Goal: Information Seeking & Learning: Learn about a topic

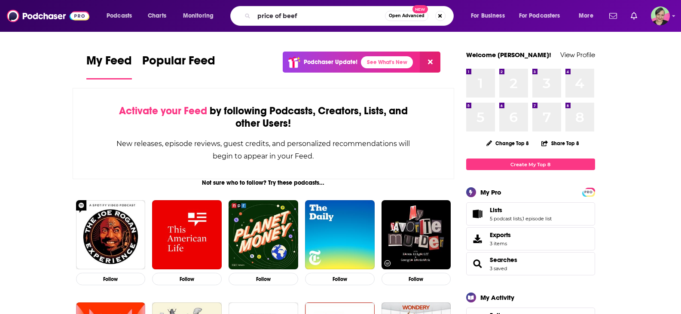
type input "price of beef"
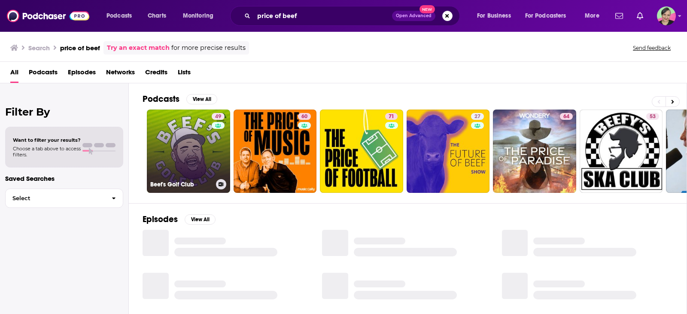
click at [181, 136] on link "49 Beef's Golf Club" at bounding box center [188, 150] width 83 height 83
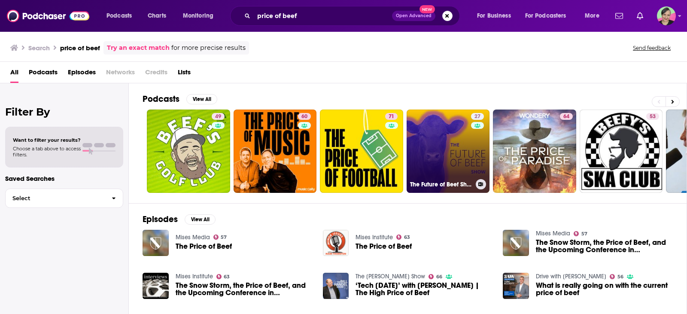
click at [438, 144] on link "27 The Future of Beef Show" at bounding box center [448, 150] width 83 height 83
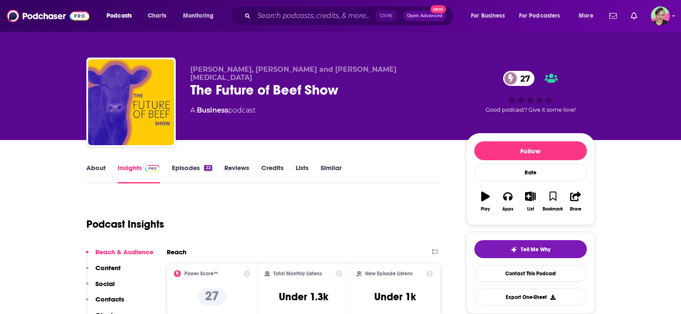
click at [95, 165] on link "About" at bounding box center [95, 174] width 19 height 20
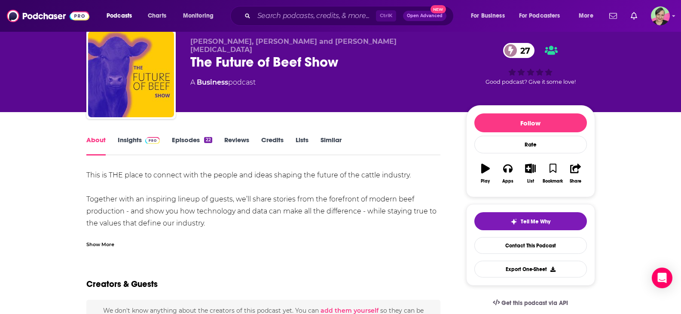
scroll to position [43, 0]
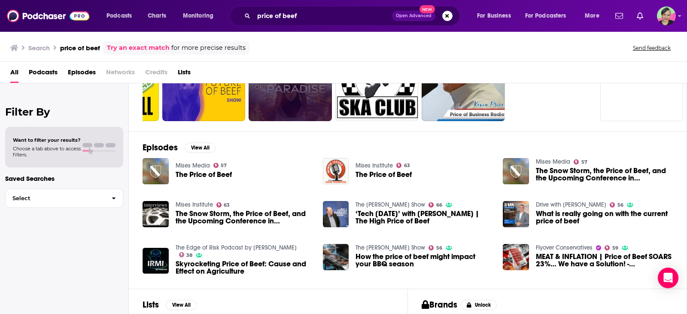
scroll to position [86, 0]
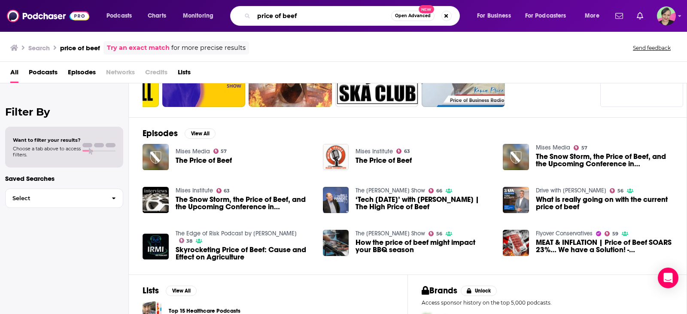
drag, startPoint x: 219, startPoint y: 9, endPoint x: 194, endPoint y: 9, distance: 25.3
click at [194, 9] on div "Podcasts Charts Monitoring price of beef Open Advanced New For Business For Pod…" at bounding box center [353, 16] width 507 height 20
type input "bottle & bites"
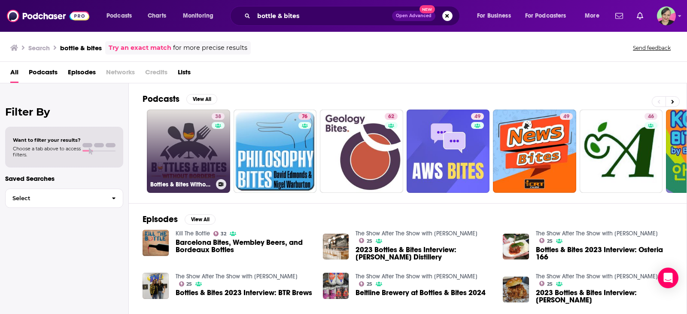
click at [206, 138] on link "38 Bottles & Bites Without Borders" at bounding box center [188, 150] width 83 height 83
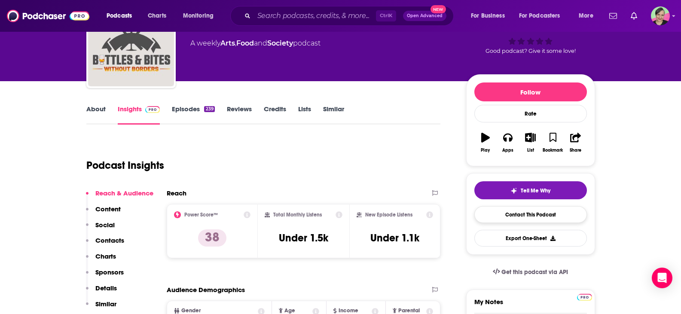
scroll to position [86, 0]
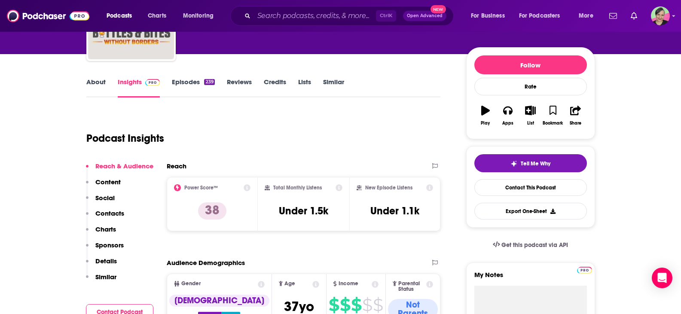
click at [327, 78] on link "Similar" at bounding box center [333, 88] width 21 height 20
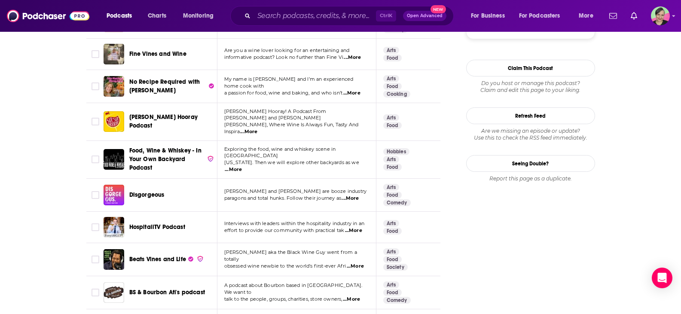
scroll to position [988, 0]
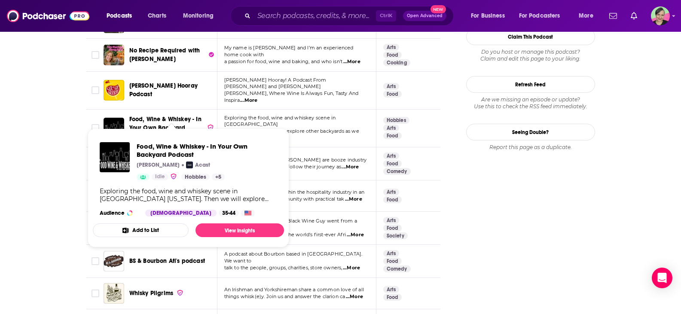
click at [155, 116] on span "Food, Wine & Whiskey - In Your Own Backyard Podcast" at bounding box center [165, 128] width 72 height 24
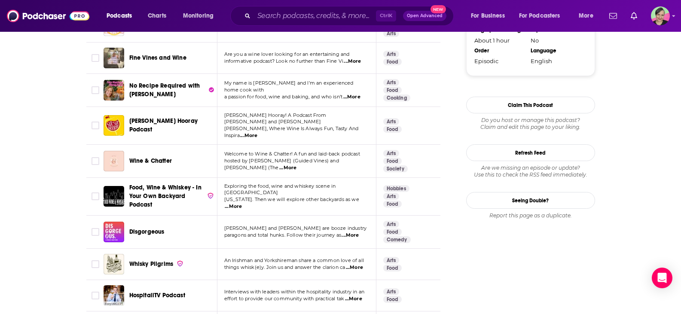
scroll to position [816, 0]
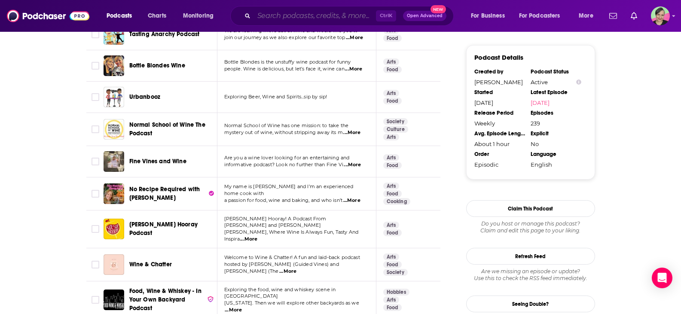
click at [310, 15] on input "Search podcasts, credits, & more..." at bounding box center [315, 16] width 122 height 14
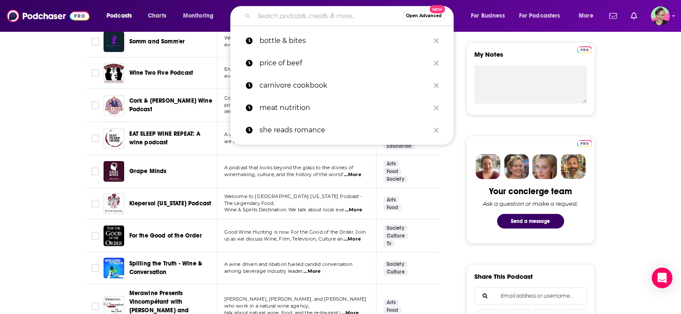
scroll to position [215, 0]
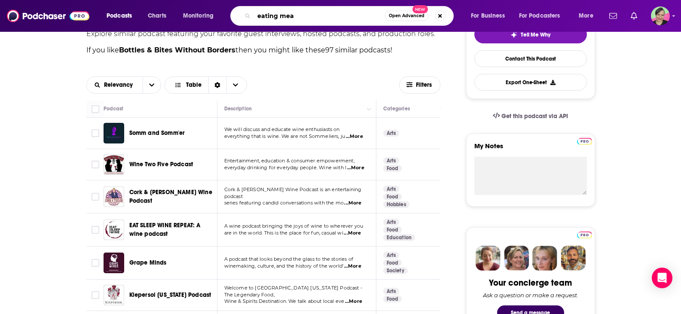
type input "eating meat"
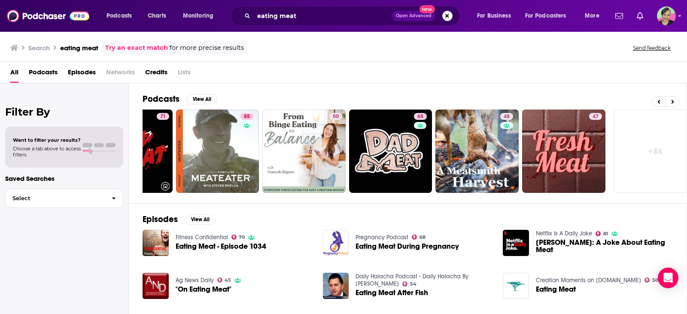
scroll to position [0, 244]
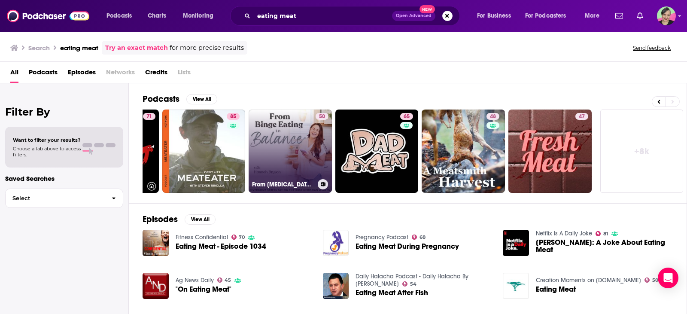
click at [289, 126] on link "50 From Binge Eating to Balance - Stress Binge Eating, Food Noise, Emotional Ea…" at bounding box center [290, 150] width 83 height 83
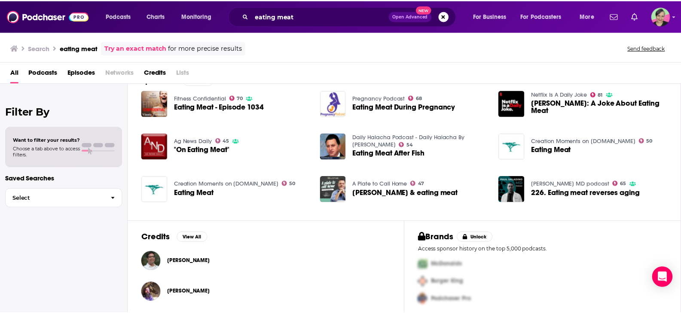
scroll to position [143, 0]
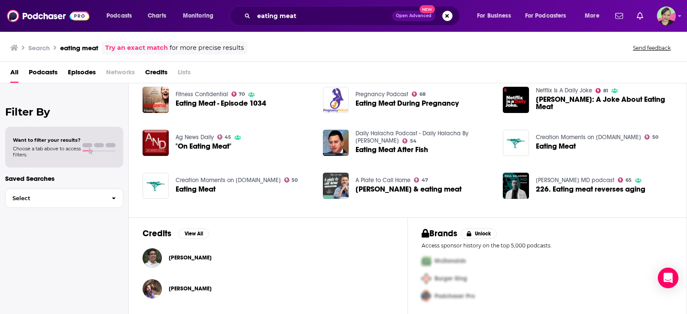
click at [387, 177] on link "A Plate to Call Home" at bounding box center [383, 179] width 55 height 7
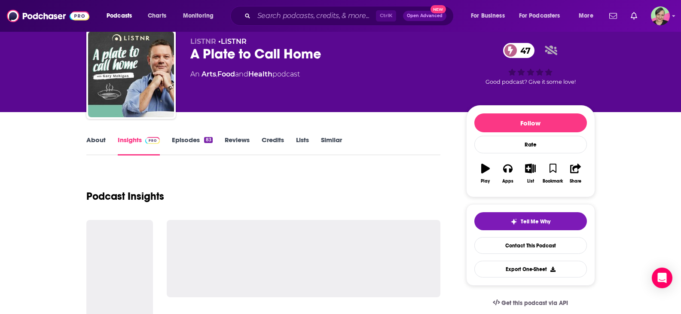
scroll to position [43, 0]
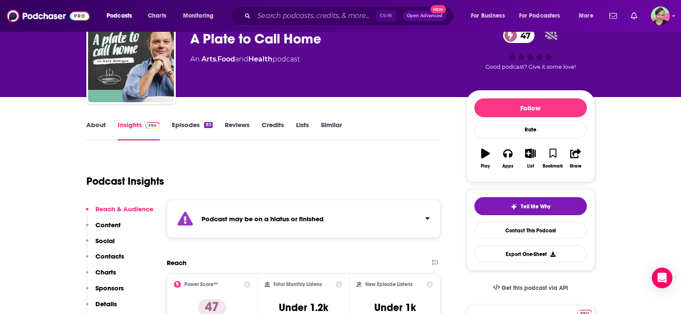
click at [99, 125] on link "About" at bounding box center [95, 131] width 19 height 20
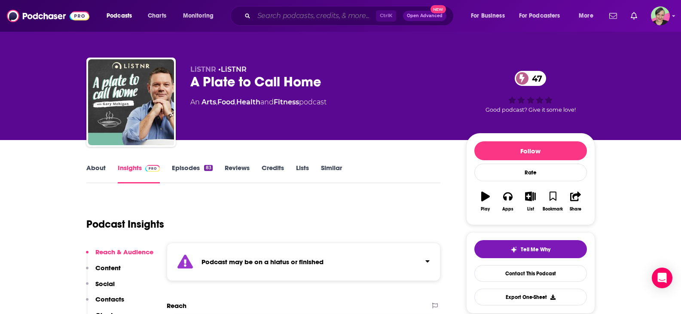
click at [291, 17] on input "Search podcasts, credits, & more..." at bounding box center [315, 16] width 122 height 14
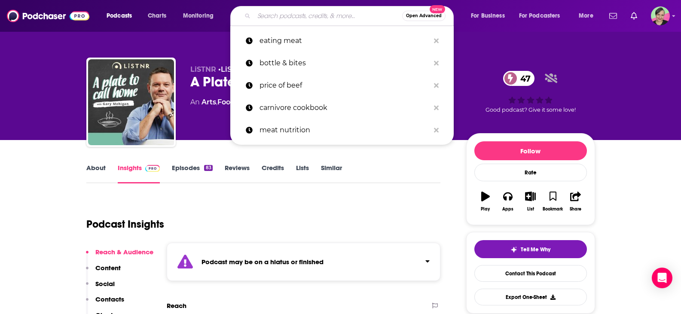
type input "b"
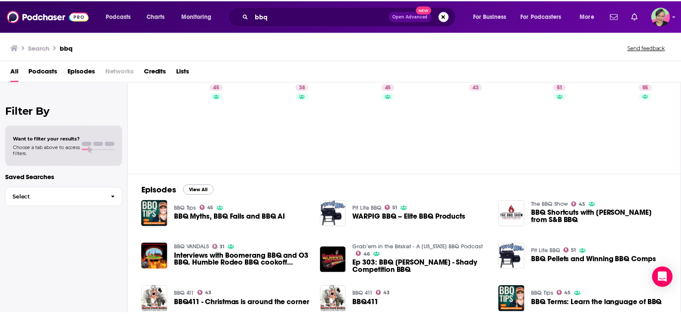
scroll to position [43, 0]
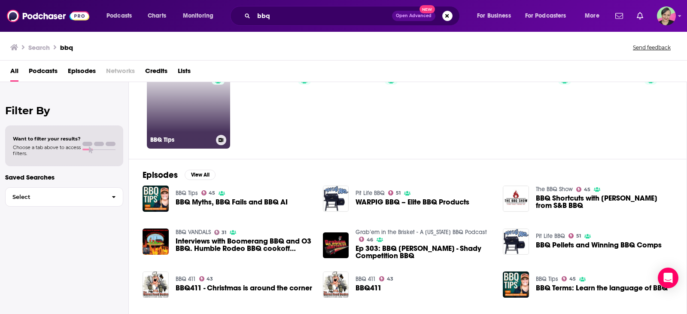
click at [176, 107] on link "45 BBQ Tips" at bounding box center [188, 106] width 83 height 83
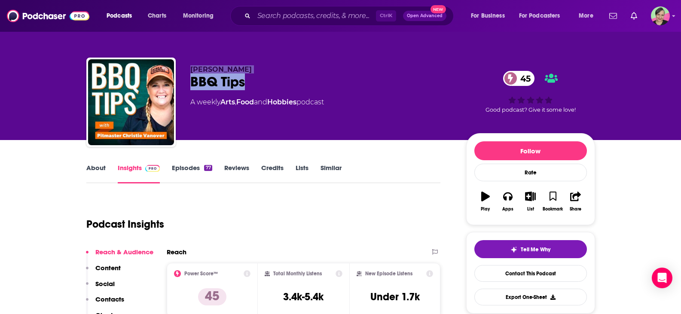
drag, startPoint x: 243, startPoint y: 86, endPoint x: 184, endPoint y: 70, distance: 61.2
click at [184, 70] on div "Christie Vanover BBQ Tips 45 A weekly Arts , Food and Hobbies podcast 45 Good p…" at bounding box center [340, 104] width 508 height 93
copy div "Christie Vanover BBQ Tips"
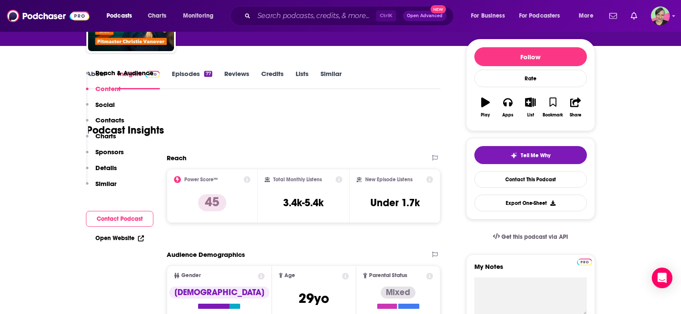
scroll to position [86, 0]
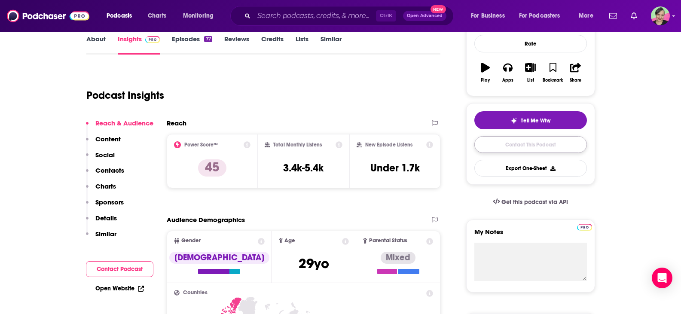
click at [519, 145] on link "Contact This Podcast" at bounding box center [530, 144] width 113 height 17
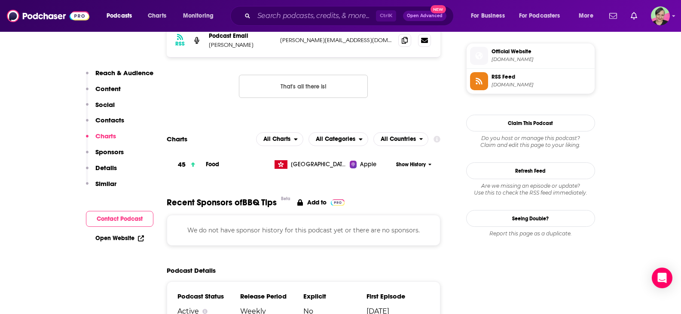
scroll to position [653, 0]
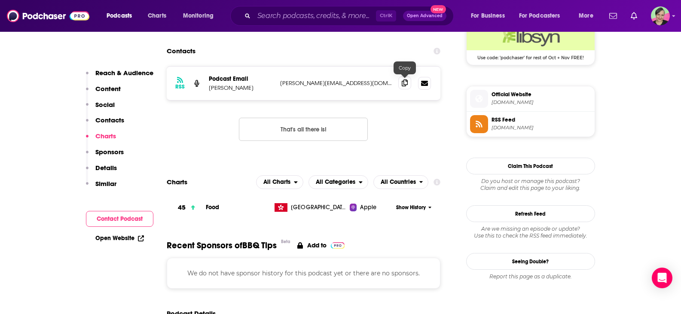
click at [404, 85] on icon at bounding box center [404, 82] width 6 height 7
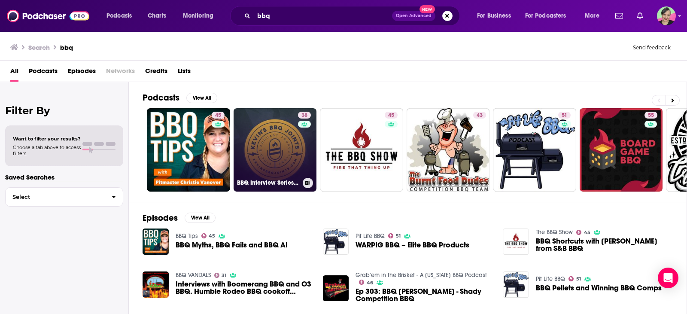
click at [272, 119] on link "38 BBQ Interview Series - Kevin’s BBQ Joints" at bounding box center [275, 149] width 83 height 83
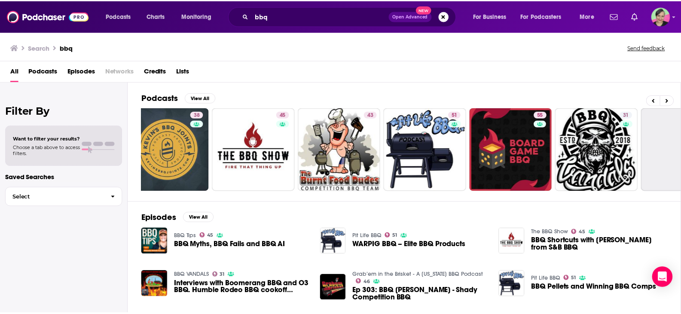
scroll to position [0, 107]
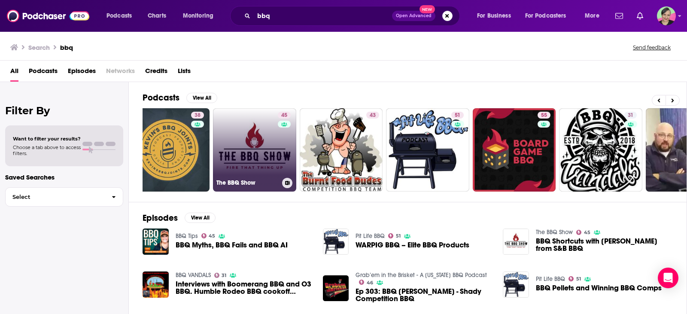
click at [241, 122] on link "45 The BBQ Show" at bounding box center [254, 149] width 83 height 83
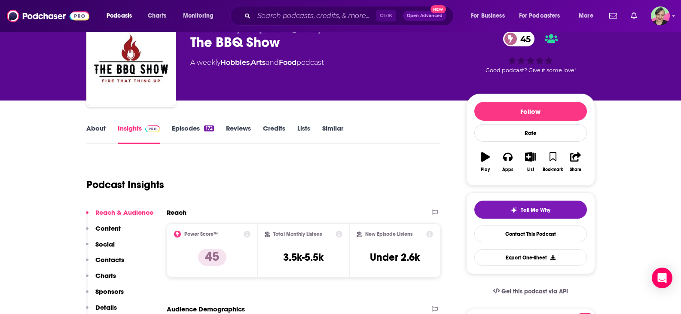
scroll to position [86, 0]
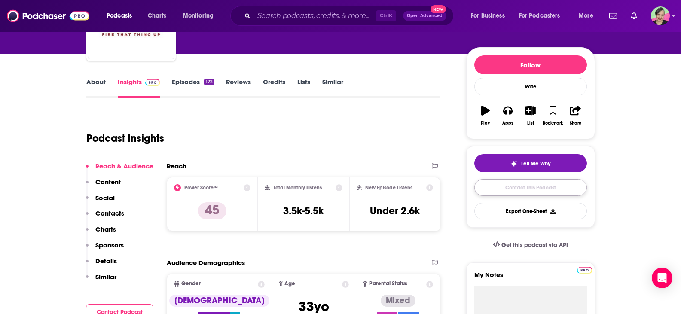
click at [526, 186] on link "Contact This Podcast" at bounding box center [530, 187] width 113 height 17
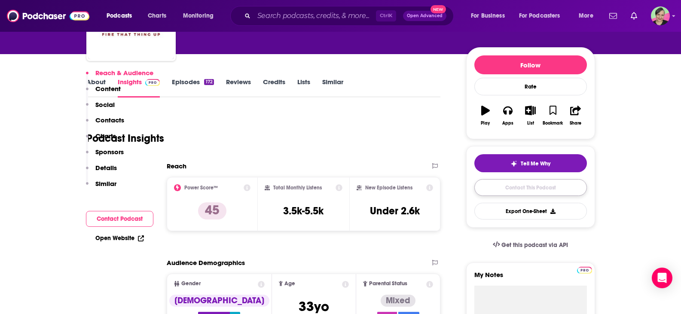
scroll to position [712, 0]
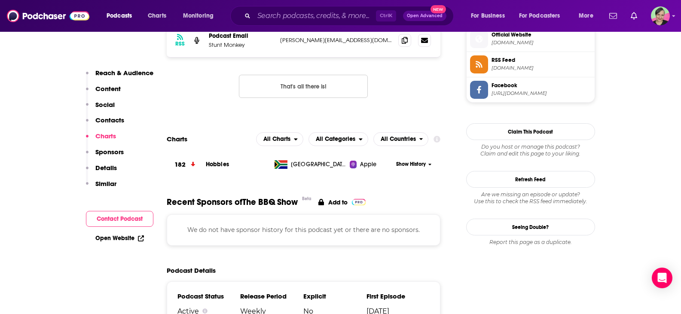
click at [417, 63] on div "RSS Podcast Email Stunt Monkey jefflang@radiomankato.com jefflang@radiomankato.…" at bounding box center [304, 67] width 274 height 88
click at [408, 39] on span at bounding box center [404, 39] width 13 height 13
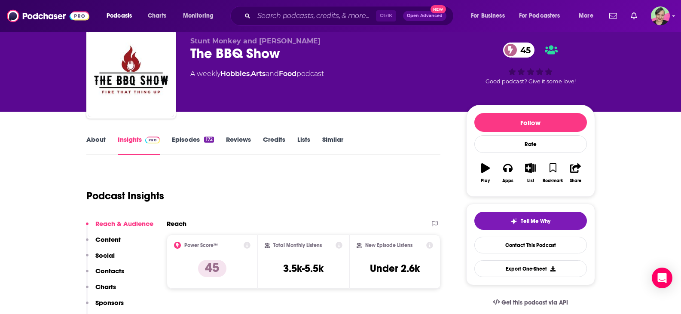
scroll to position [0, 0]
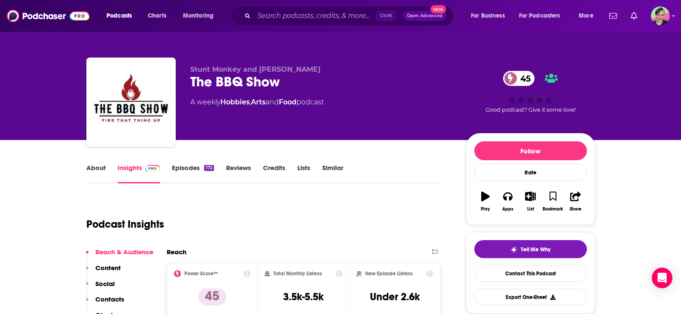
click at [187, 169] on link "Episodes 172" at bounding box center [193, 174] width 42 height 20
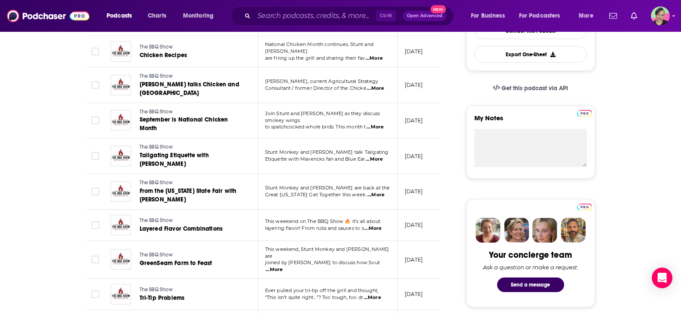
scroll to position [114, 0]
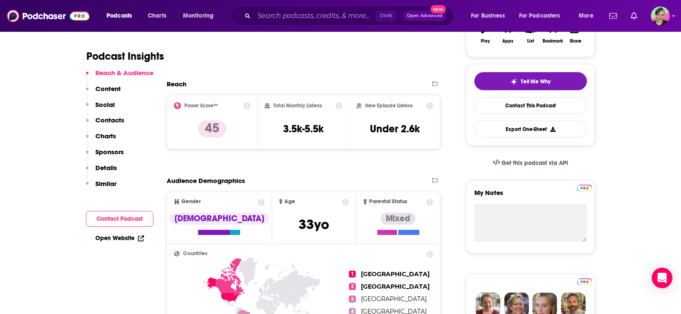
scroll to position [172, 0]
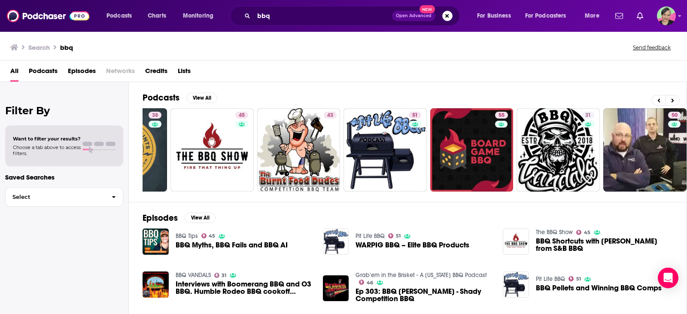
scroll to position [0, 150]
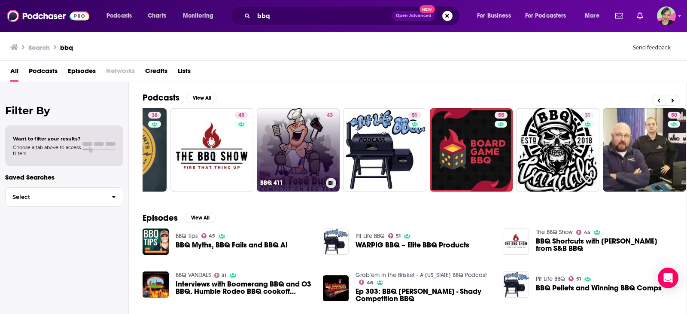
click at [311, 120] on link "43 BBQ 411" at bounding box center [298, 149] width 83 height 83
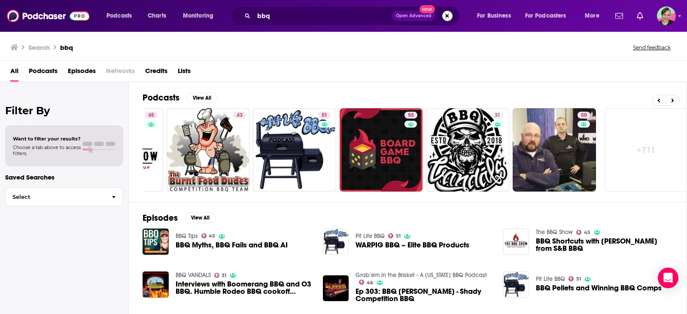
scroll to position [0, 241]
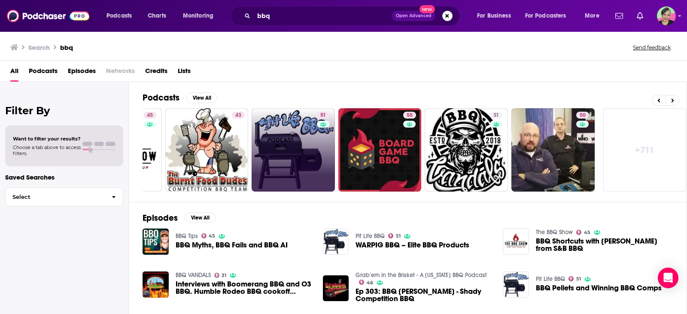
click at [302, 156] on link "51" at bounding box center [293, 149] width 83 height 83
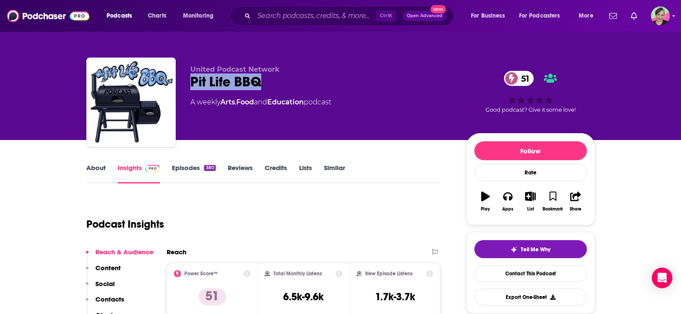
drag, startPoint x: 238, startPoint y: 85, endPoint x: 186, endPoint y: 79, distance: 53.1
click at [186, 79] on div "United Podcast Network Pit Life BBQ 51 A weekly Arts , Food and Education podca…" at bounding box center [340, 104] width 508 height 93
copy h2 "Pit Life BBQ"
click at [94, 169] on link "About" at bounding box center [95, 174] width 19 height 20
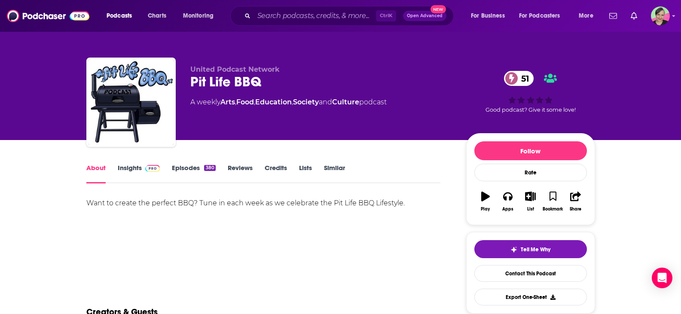
click at [131, 167] on link "Insights" at bounding box center [139, 174] width 43 height 20
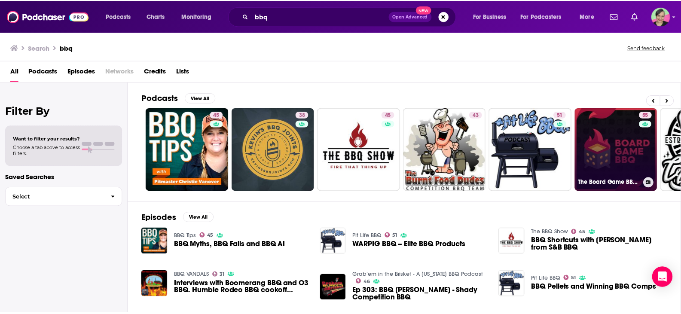
scroll to position [0, 244]
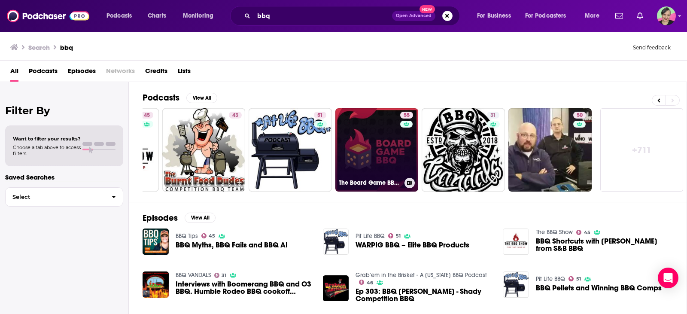
click at [378, 141] on link "55 The Board Game BBQ Podcast" at bounding box center [376, 149] width 83 height 83
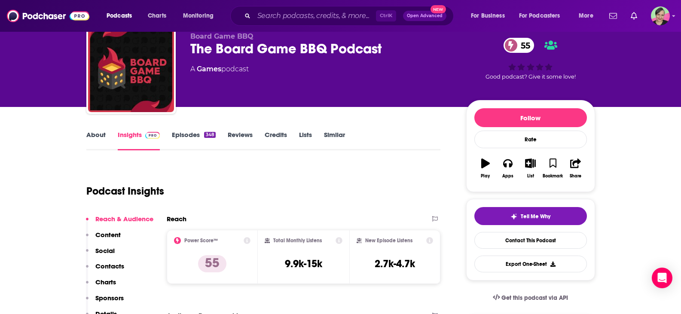
scroll to position [43, 0]
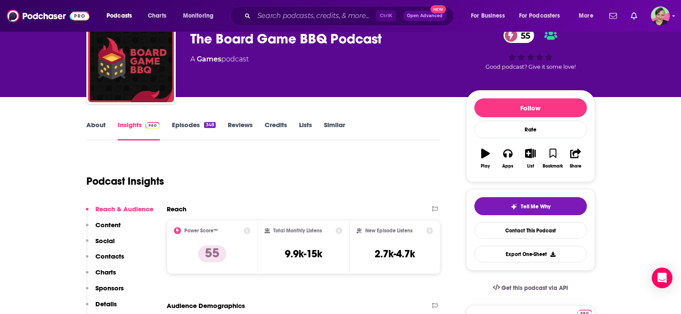
click at [101, 125] on link "About" at bounding box center [95, 131] width 19 height 20
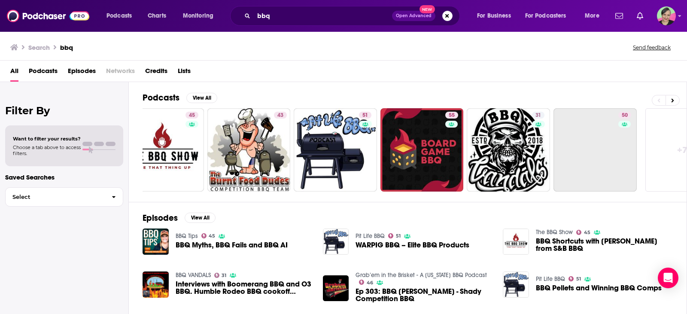
scroll to position [0, 244]
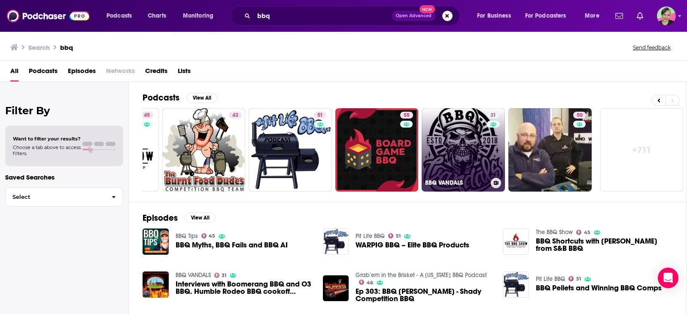
click at [467, 148] on link "31 BBQ VANDALS" at bounding box center [463, 149] width 83 height 83
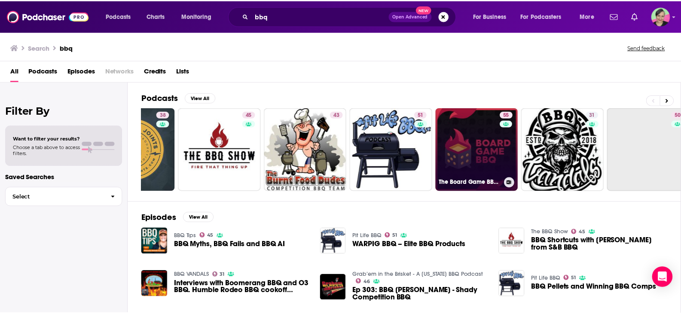
scroll to position [0, 244]
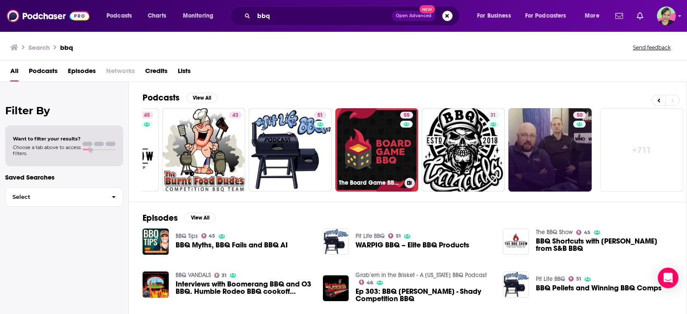
click at [559, 158] on link "50" at bounding box center [549, 149] width 83 height 83
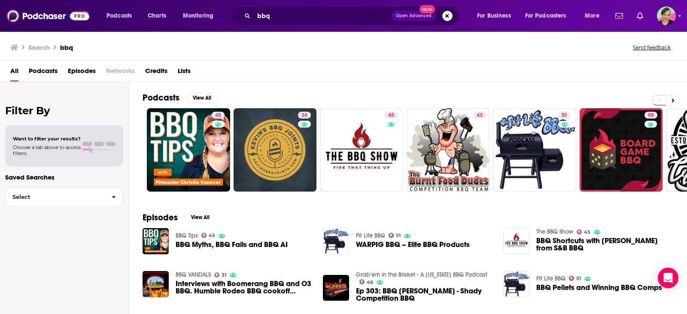
scroll to position [86, 0]
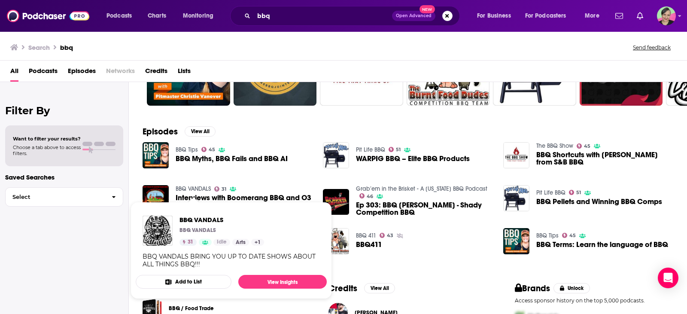
click at [201, 189] on link "BBQ VANDALS" at bounding box center [193, 188] width 35 height 7
